Goal: Navigation & Orientation: Find specific page/section

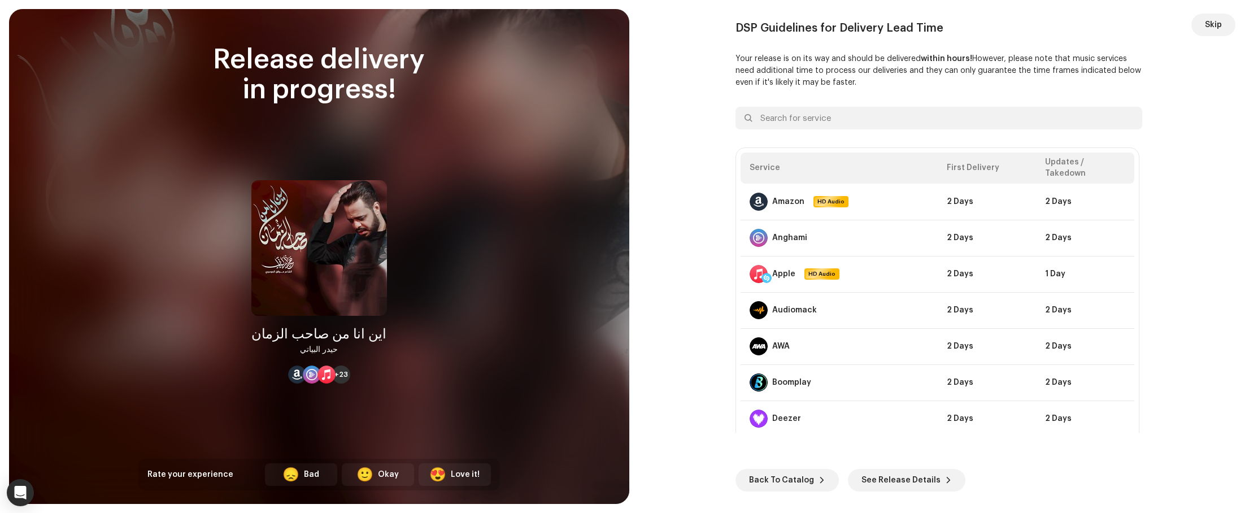
scroll to position [1156, 0]
click at [752, 473] on span "Back To Catalog" at bounding box center [781, 480] width 65 height 23
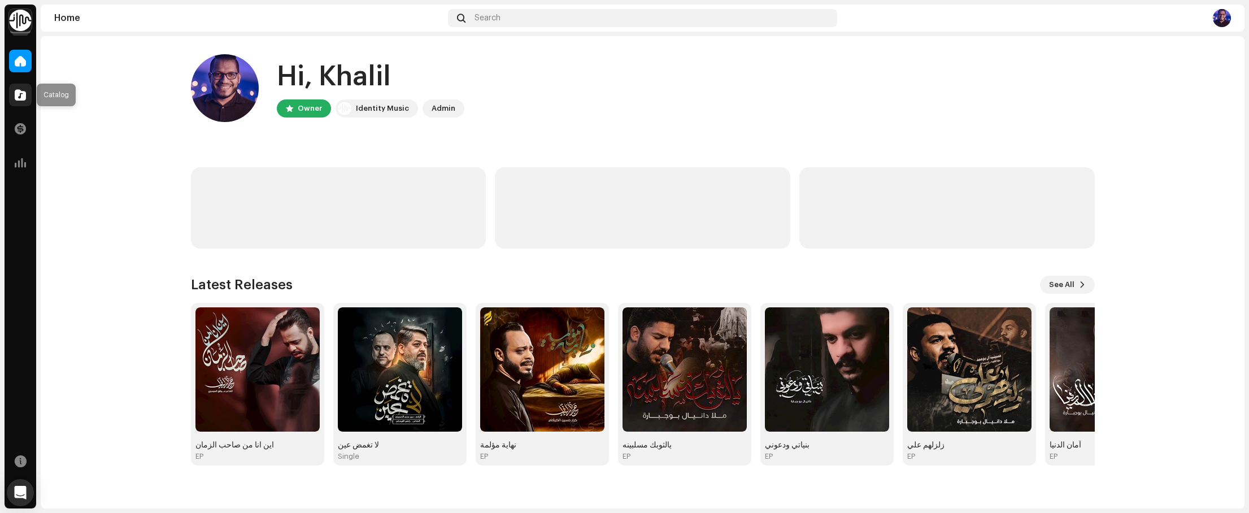
click at [19, 92] on span at bounding box center [20, 94] width 11 height 9
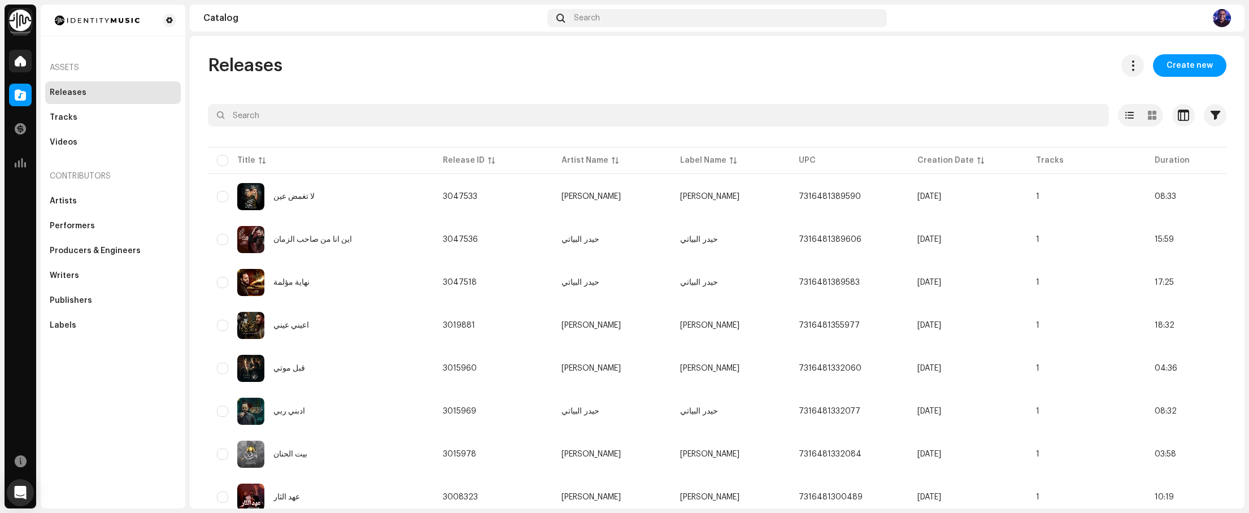
click at [16, 61] on span at bounding box center [20, 60] width 11 height 9
